Goal: Answer question/provide support: Share knowledge or assist other users

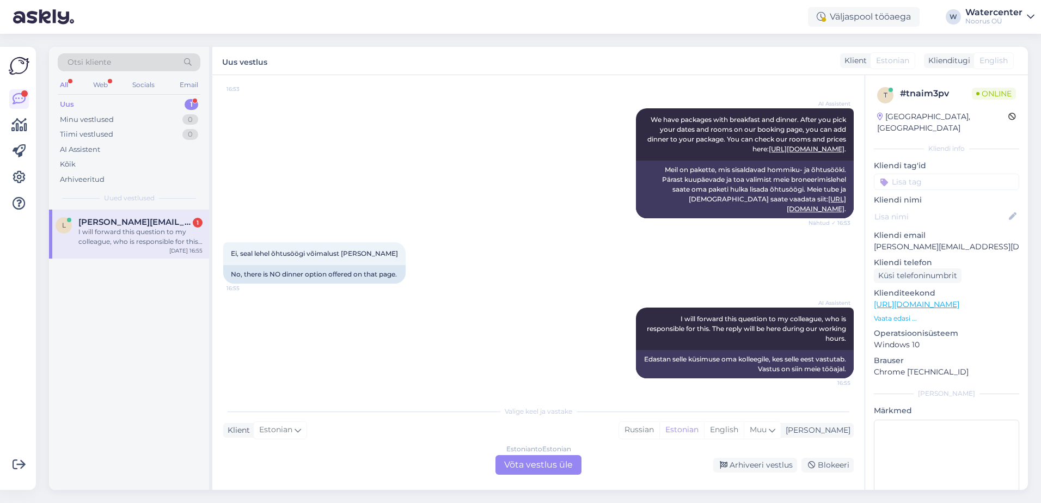
click at [532, 465] on div "Estonian to Estonian Võta vestlus üle" at bounding box center [538, 465] width 86 height 20
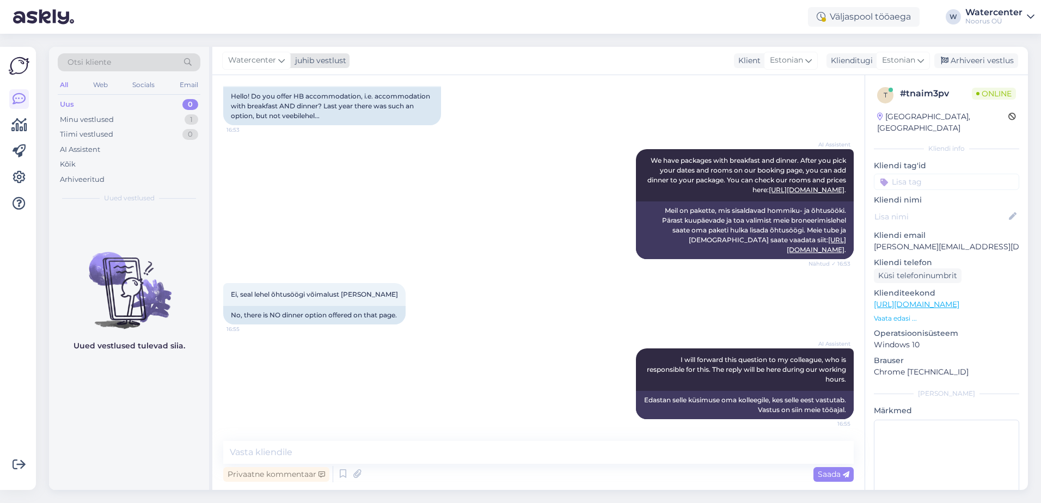
click at [263, 61] on span "Watercenter" at bounding box center [252, 60] width 48 height 12
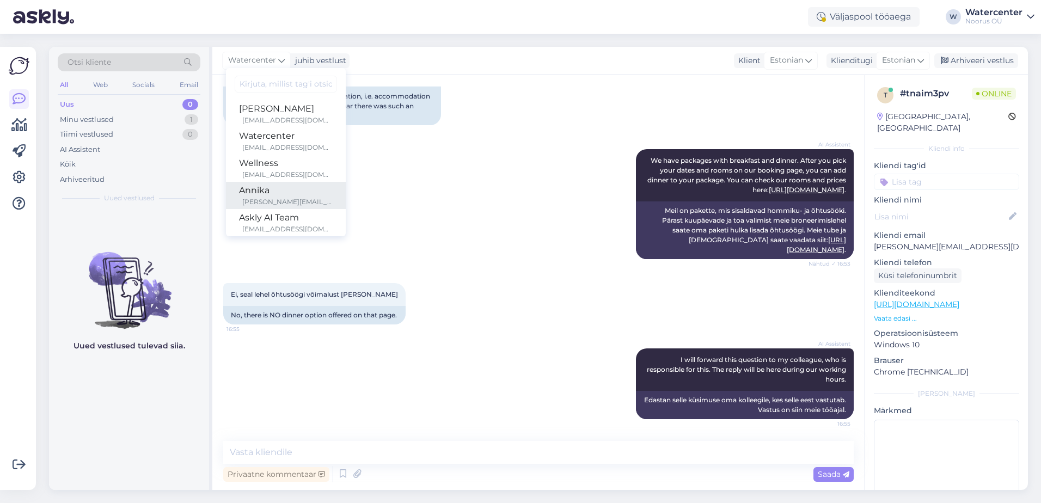
click at [279, 186] on div "Annika" at bounding box center [286, 190] width 94 height 13
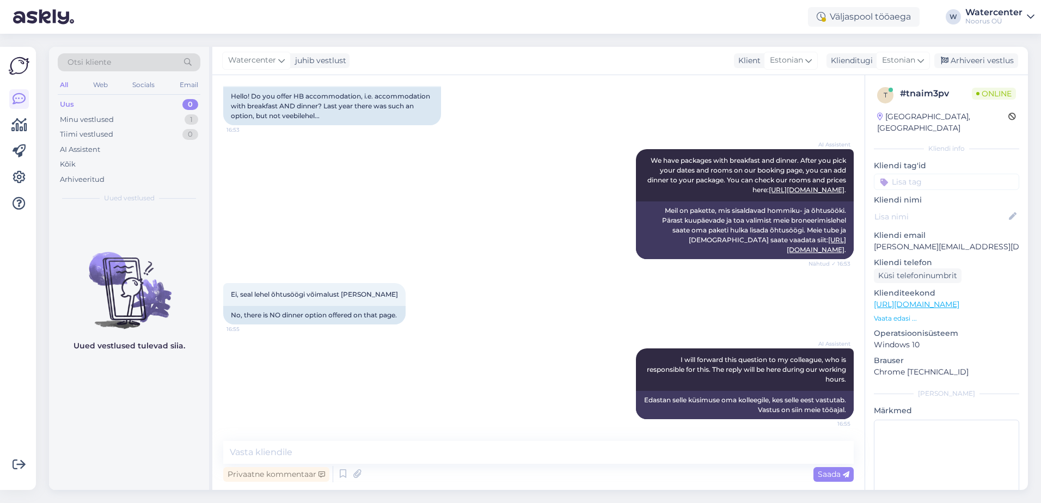
scroll to position [122, 0]
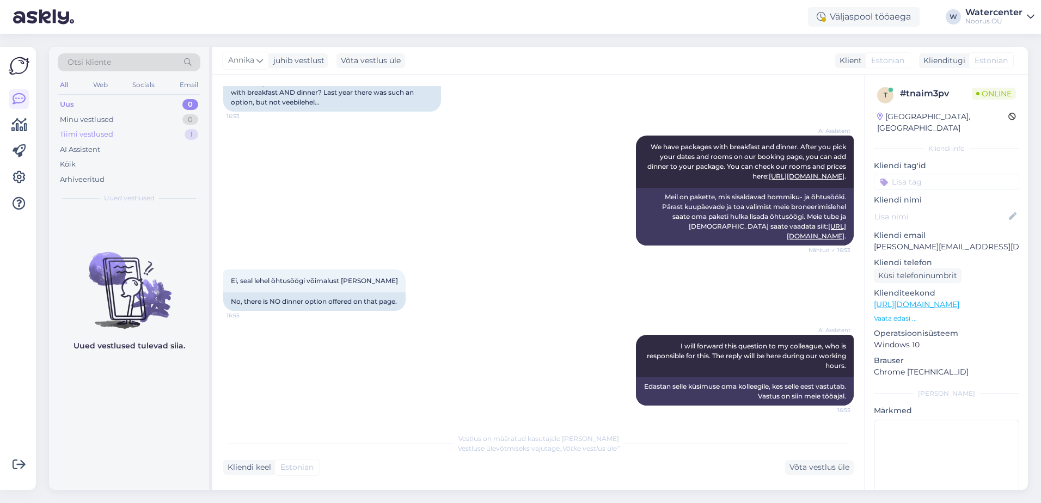
click at [93, 137] on div "Tiimi vestlused" at bounding box center [86, 134] width 53 height 11
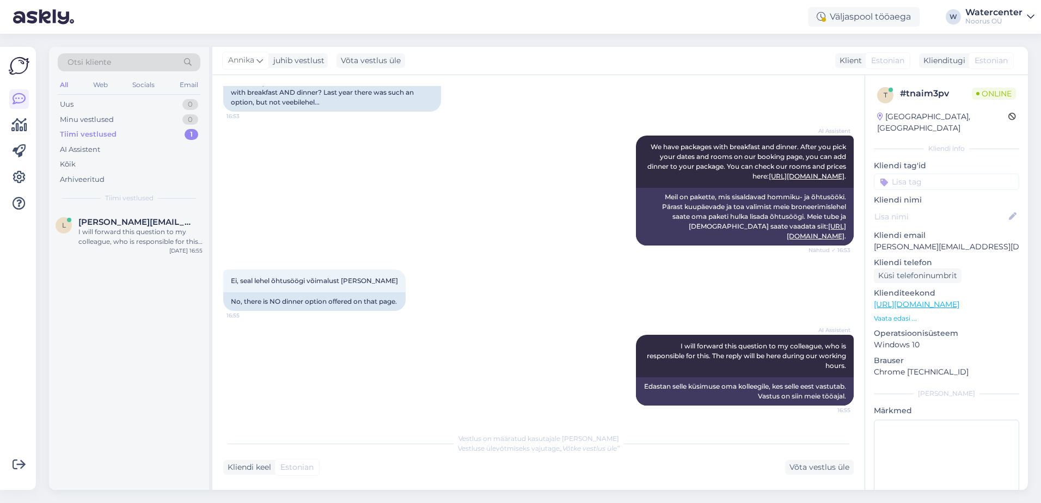
scroll to position [0, 0]
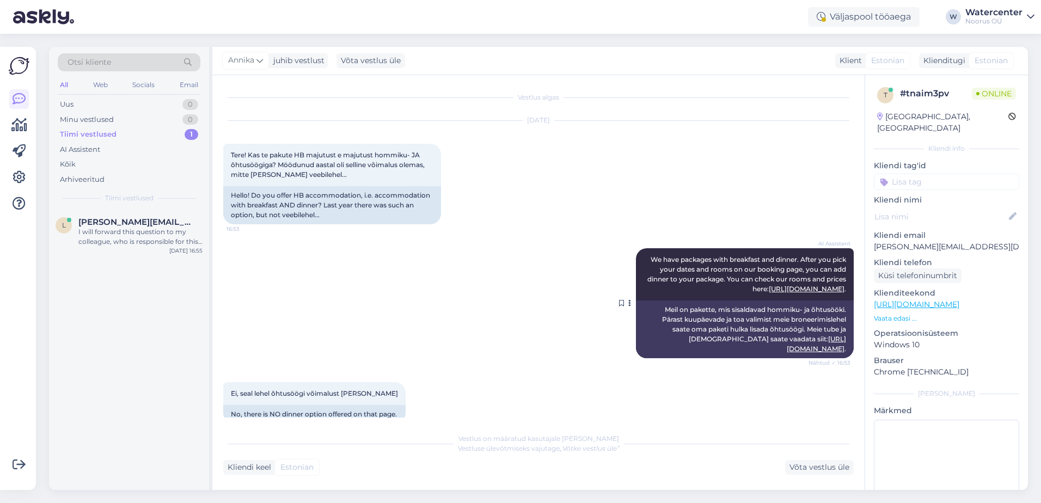
click at [769, 289] on link "[URL][DOMAIN_NAME]" at bounding box center [807, 289] width 76 height 8
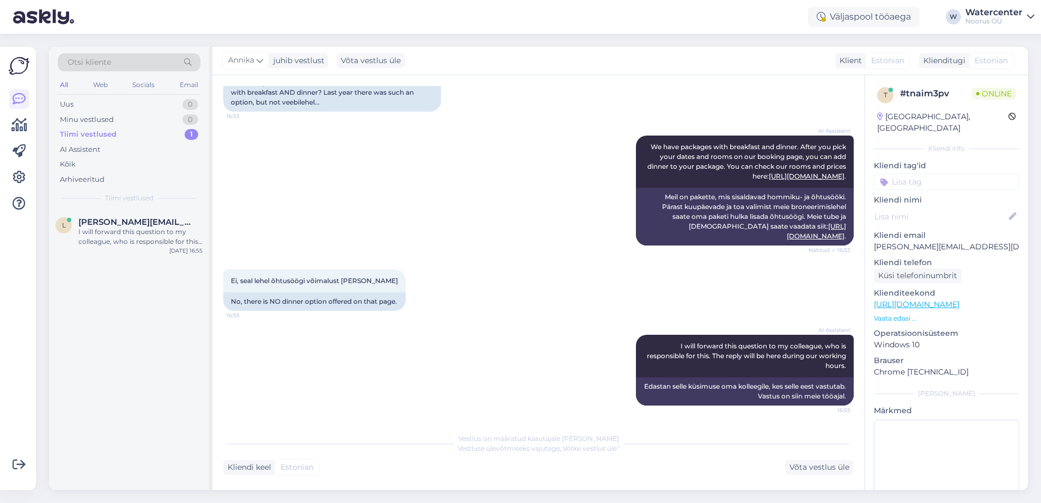
scroll to position [122, 0]
click at [402, 60] on div "Võta vestlus üle" at bounding box center [370, 60] width 69 height 15
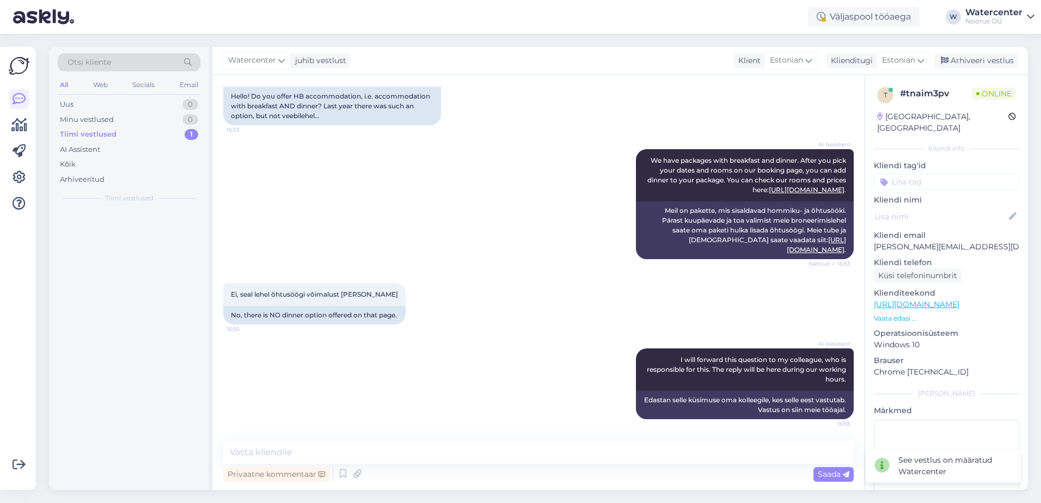
scroll to position [109, 0]
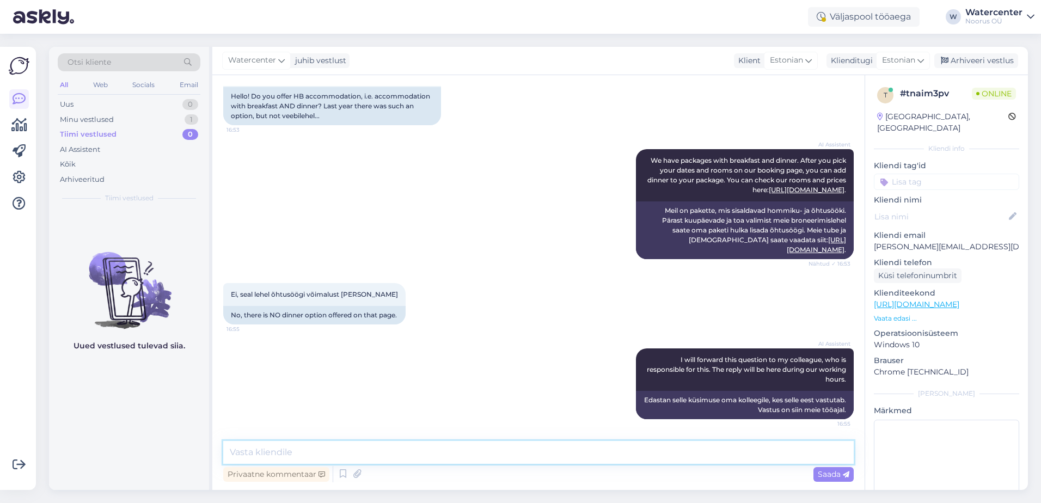
click at [327, 454] on textarea at bounding box center [538, 452] width 630 height 23
type textarea "[PERSON_NAME]"
paste textarea "Saate vaadata meie järgmist pakkumist"
paste textarea "[URL][DOMAIN_NAME]"
type textarea "Tere! Saate vaadata meie järgmist pakkumist: https://www.noorusspahotel.com/bal…"
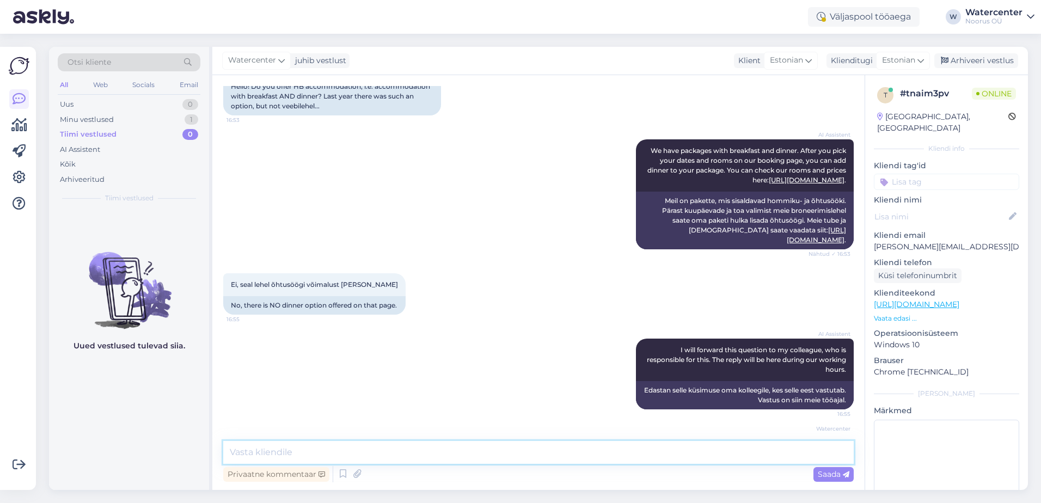
scroll to position [165, 0]
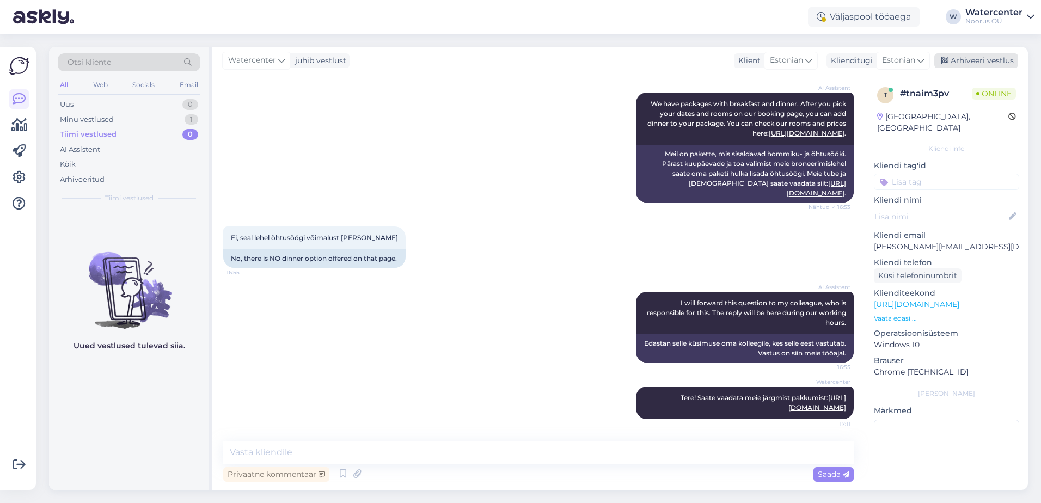
click at [992, 61] on div "Arhiveeri vestlus" at bounding box center [976, 60] width 84 height 15
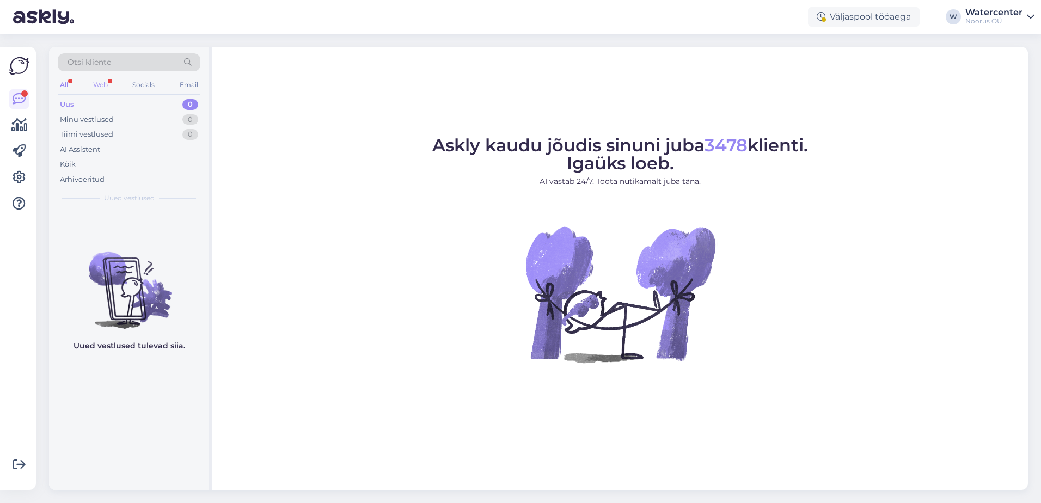
click at [95, 84] on div "Web" at bounding box center [100, 85] width 19 height 14
drag, startPoint x: 70, startPoint y: 84, endPoint x: 78, endPoint y: 86, distance: 8.9
click at [70, 86] on div "All" at bounding box center [64, 85] width 13 height 14
click at [92, 188] on div "Otsi kliente All Web Socials Email Uus 0 Minu vestlused 0 Tiimi vestlused 0 AI …" at bounding box center [129, 128] width 160 height 163
click at [92, 183] on div "Arhiveeritud" at bounding box center [82, 179] width 45 height 11
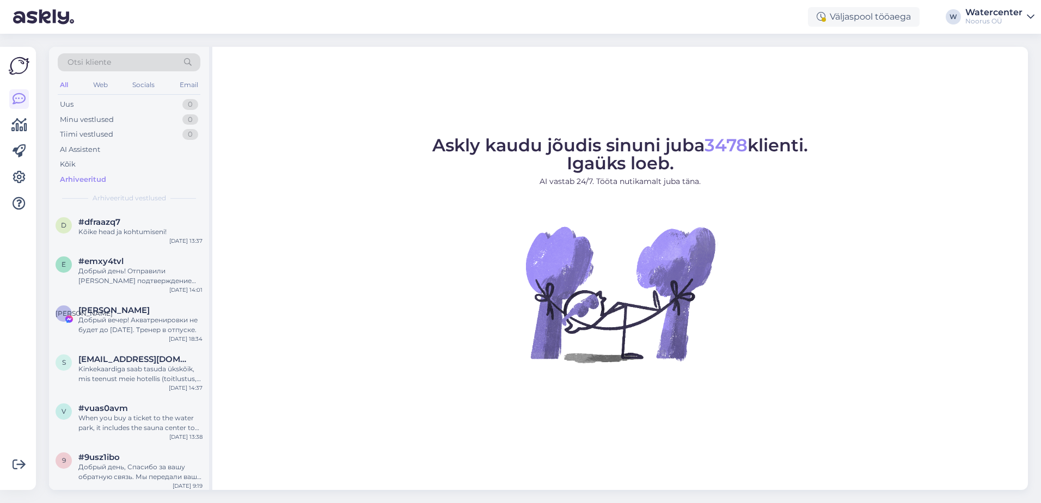
click at [95, 176] on div "Arhiveeritud" at bounding box center [83, 179] width 46 height 11
click at [159, 430] on div "When you buy a ticket to the water park, it includes the sauna center too. No e…" at bounding box center [140, 423] width 124 height 20
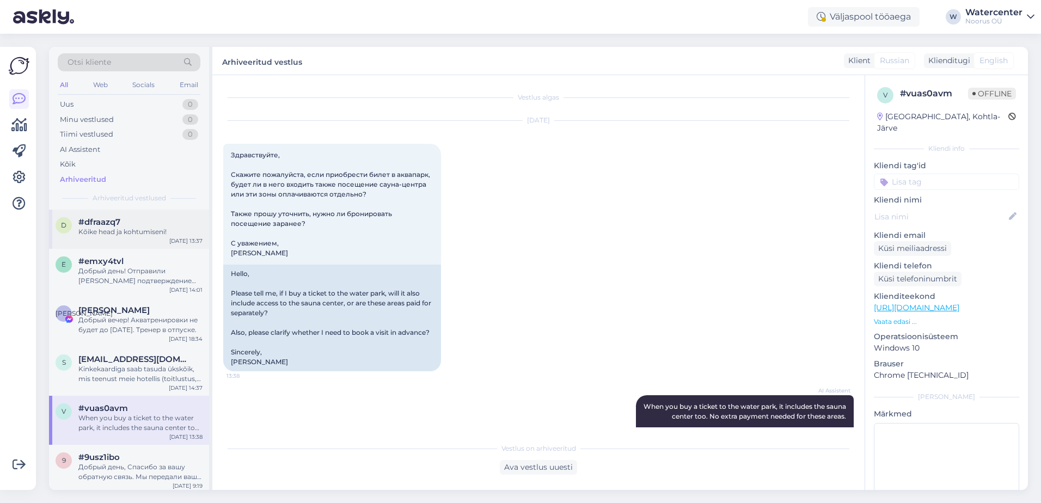
click at [107, 213] on div "d #dfraazq7 Kõike head ja kohtumiseni! [DATE] 13:37" at bounding box center [129, 229] width 160 height 39
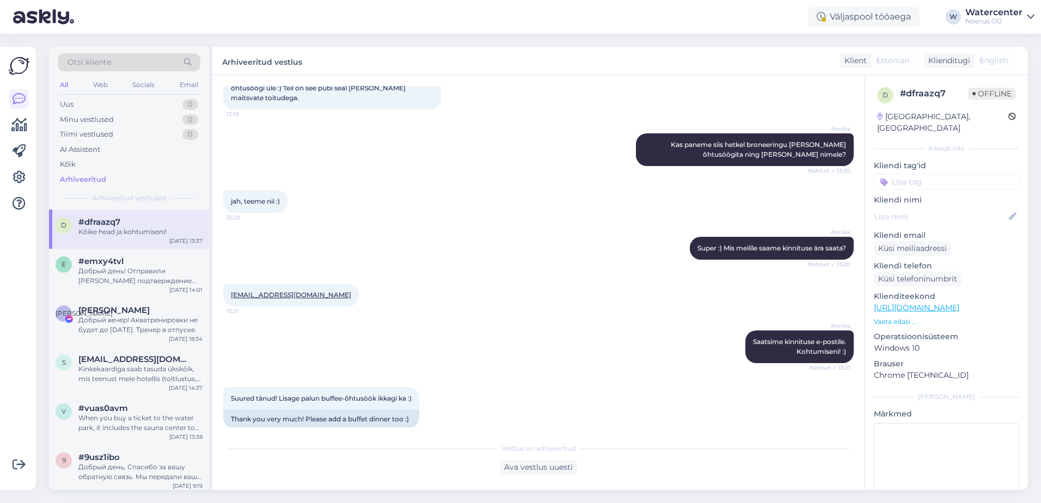
scroll to position [2144, 0]
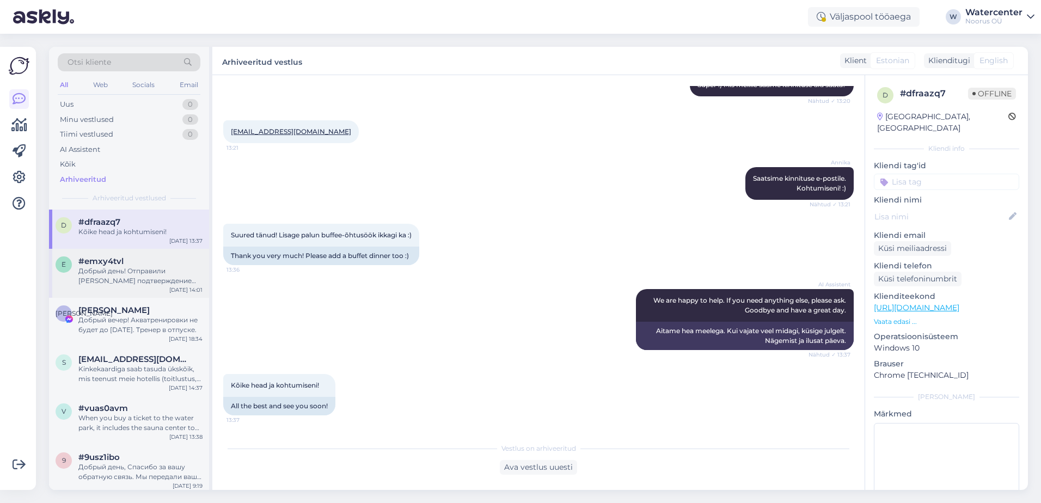
click at [109, 263] on span "#emxy4tvl" at bounding box center [100, 261] width 45 height 10
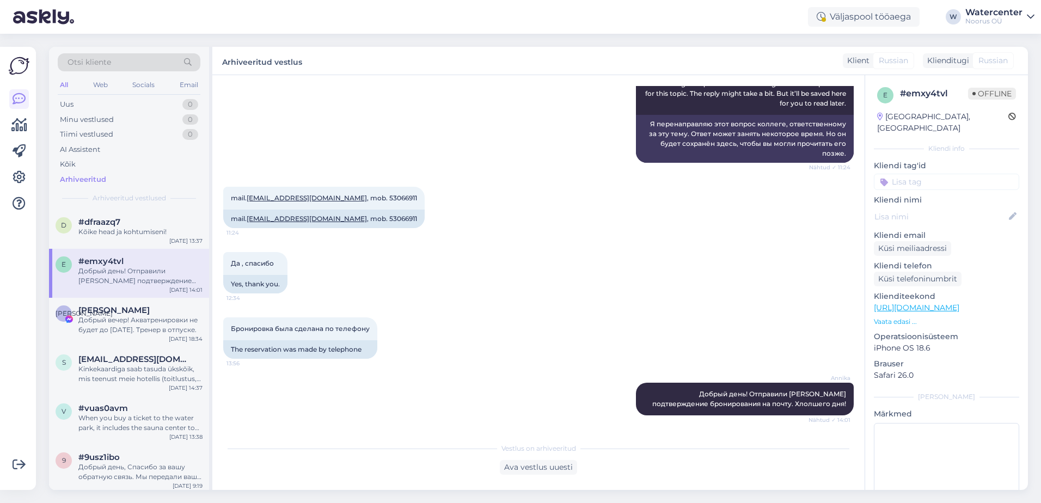
scroll to position [163, 0]
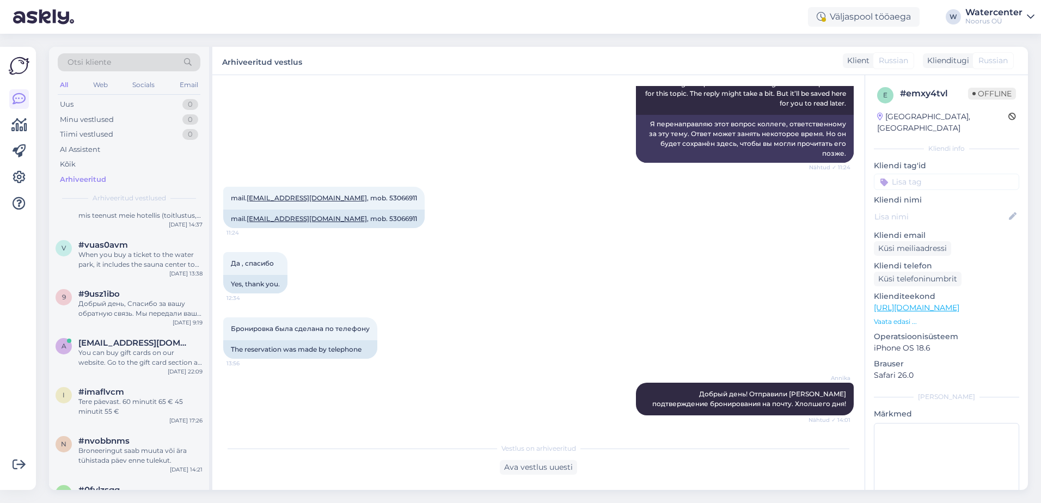
click at [88, 182] on div "Arhiveeritud" at bounding box center [83, 179] width 46 height 11
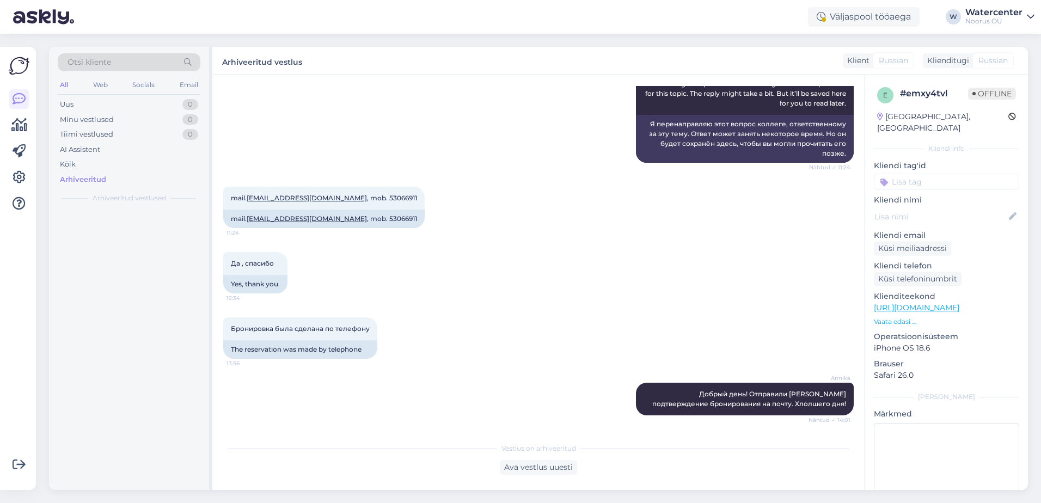
scroll to position [0, 0]
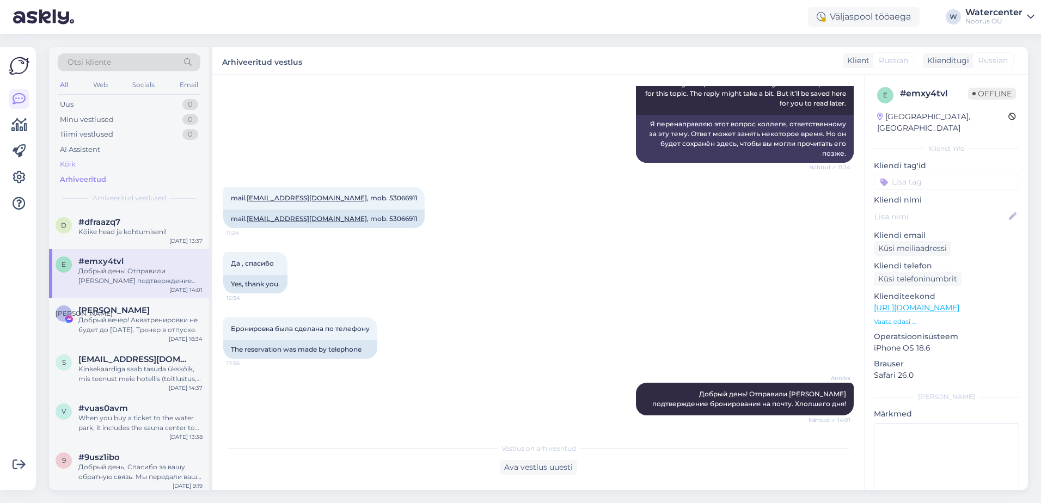
click at [65, 162] on div "Kõik" at bounding box center [68, 164] width 16 height 11
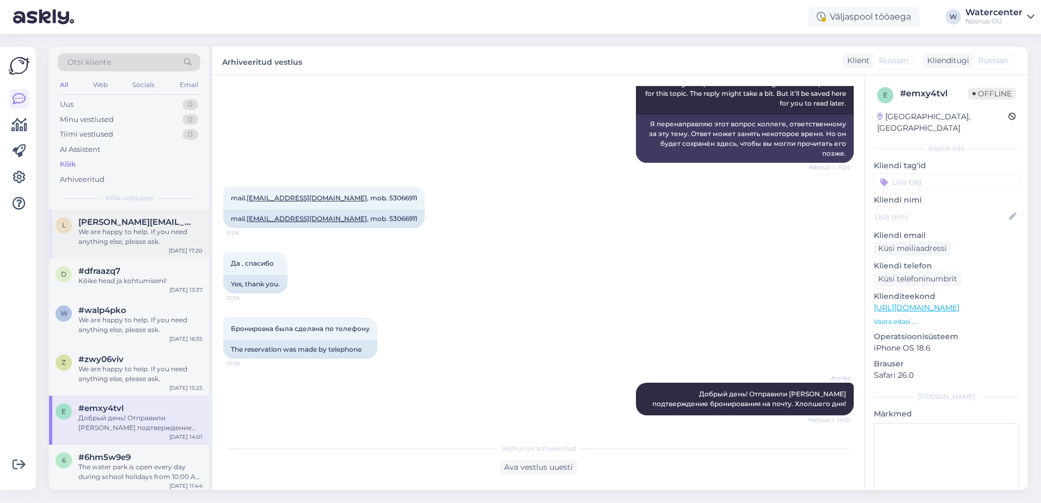
click at [124, 242] on div "We are happy to help. If you need anything else, please ask." at bounding box center [140, 237] width 124 height 20
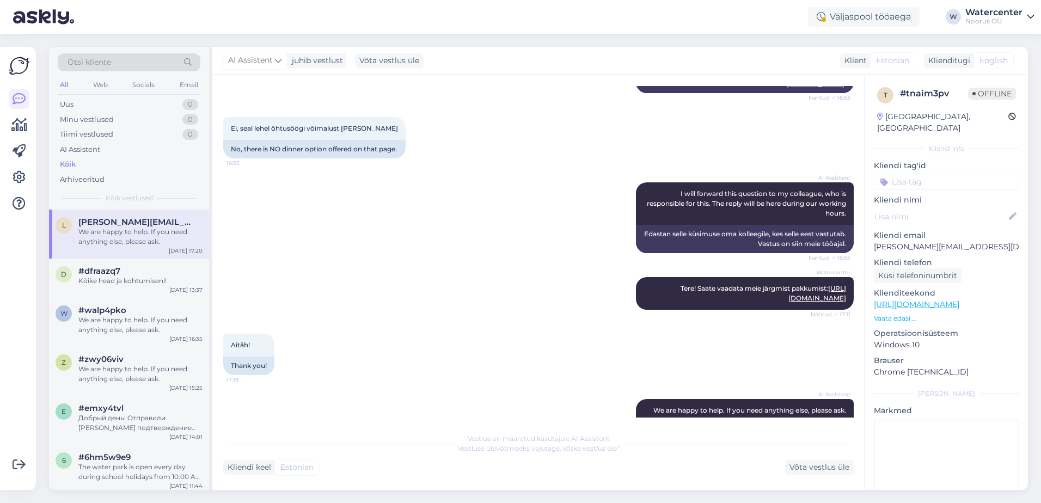
scroll to position [320, 0]
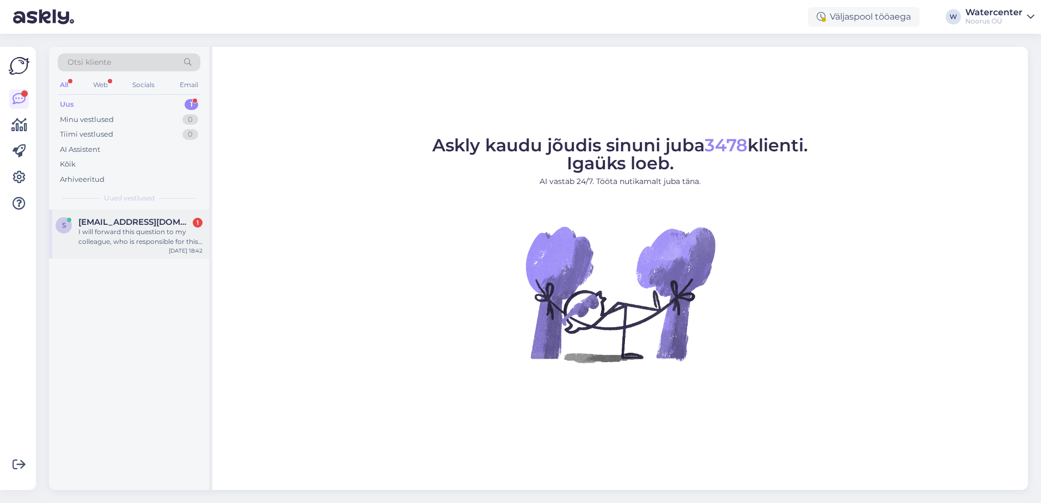
click at [152, 225] on span "Saag.anu@gmail.com" at bounding box center [134, 222] width 113 height 10
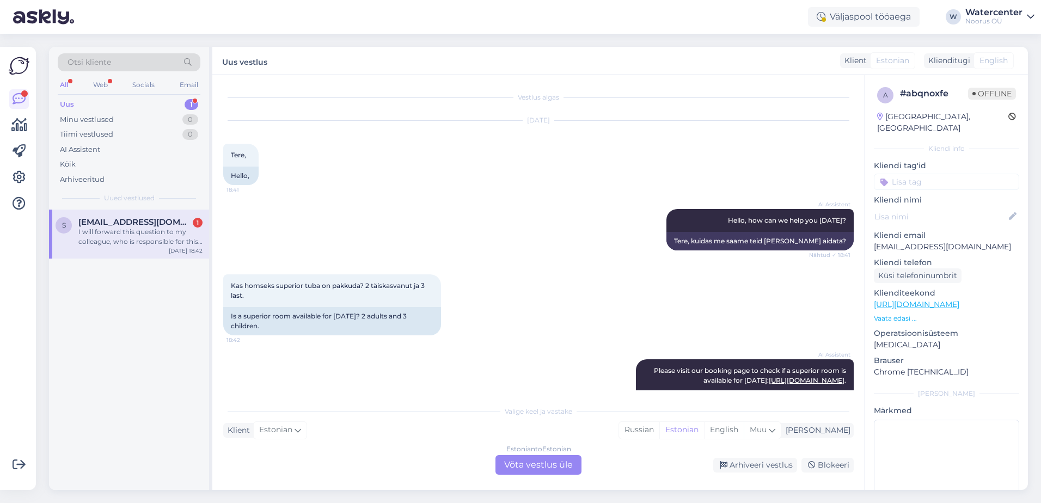
click at [531, 462] on div "Estonian to Estonian Võta vestlus üle" at bounding box center [538, 465] width 86 height 20
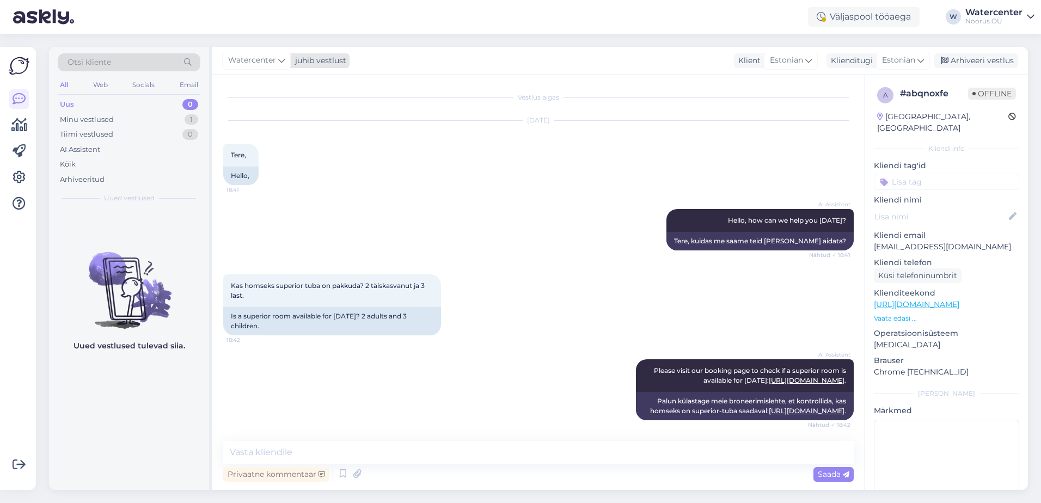
click at [245, 65] on span "Watercenter" at bounding box center [252, 60] width 48 height 12
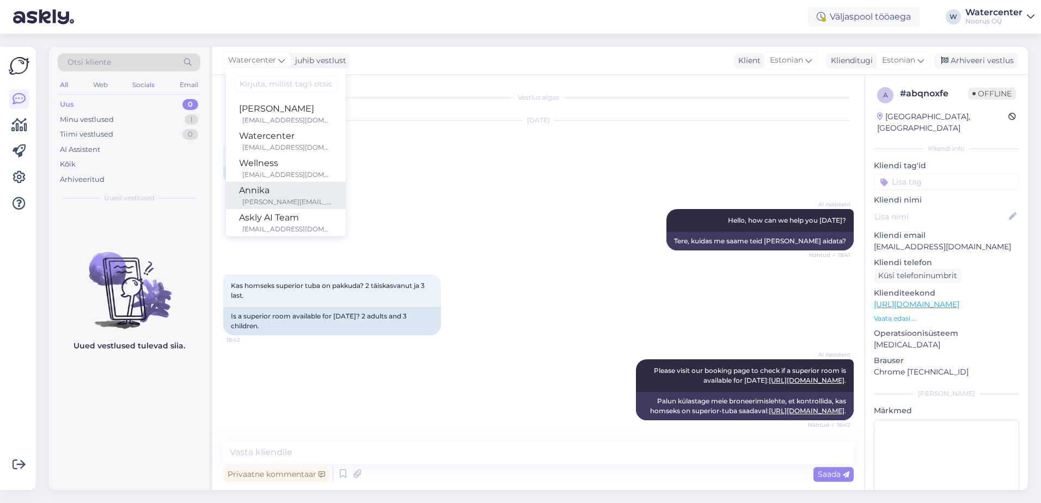
click at [277, 194] on div "Annika" at bounding box center [286, 190] width 94 height 13
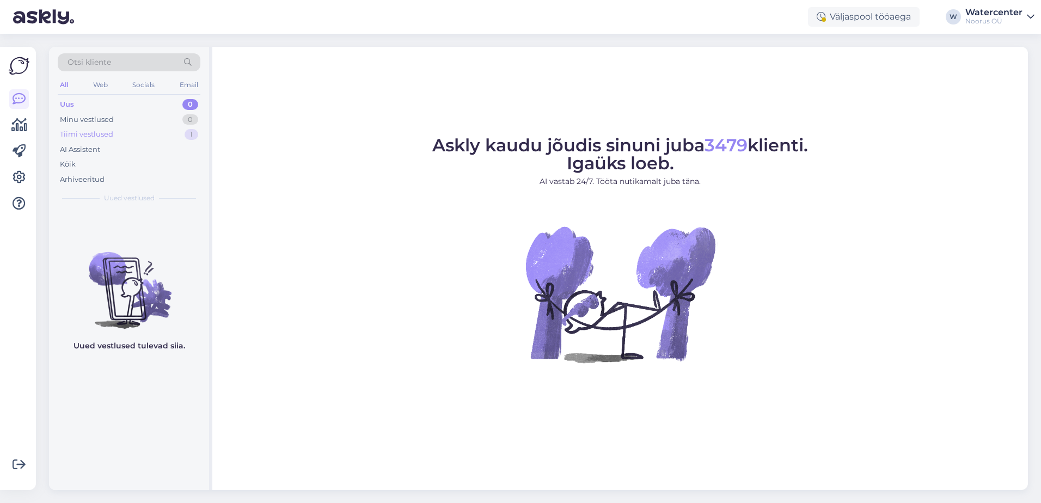
click at [121, 134] on div "Tiimi vestlused 1" at bounding box center [129, 134] width 143 height 15
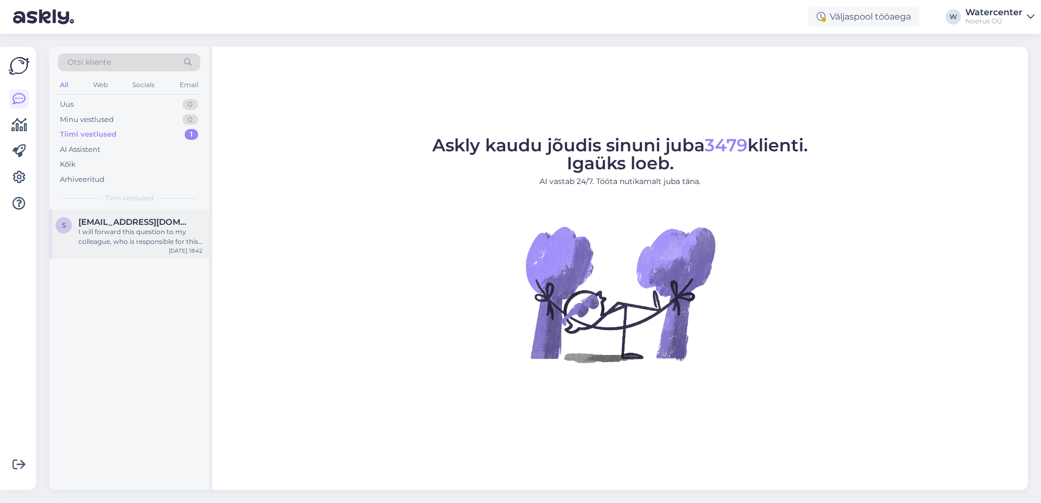
click at [152, 239] on div "I will forward this question to my colleague, who is responsible for this. The …" at bounding box center [140, 237] width 124 height 20
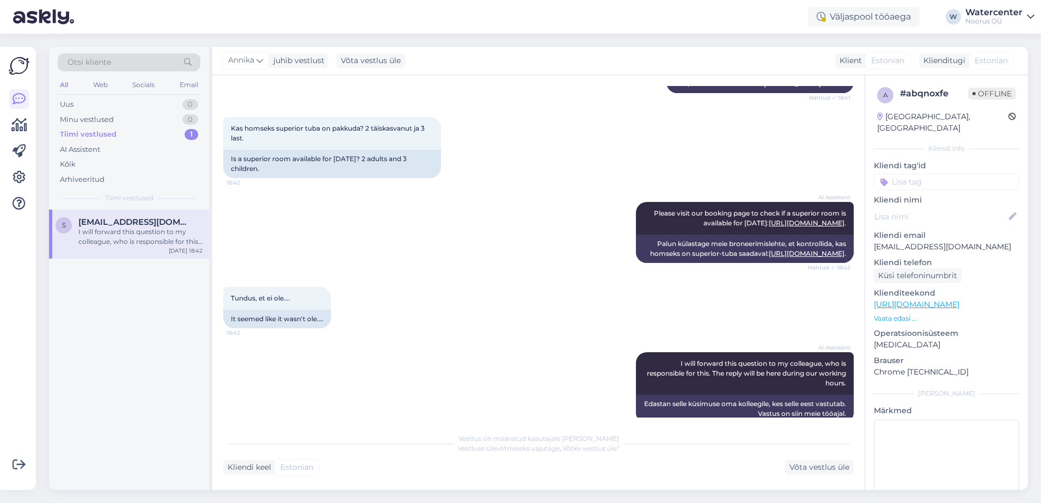
scroll to position [204, 0]
